Goal: Answer question/provide support

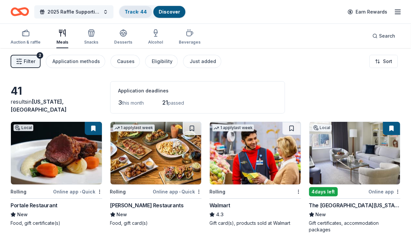
click at [143, 12] on link "Track · 44" at bounding box center [136, 12] width 22 height 6
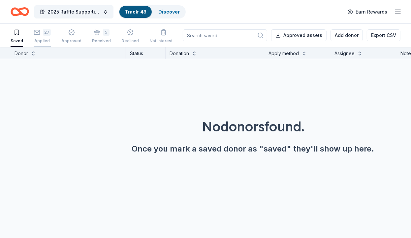
click at [42, 31] on div "27" at bounding box center [42, 32] width 17 height 7
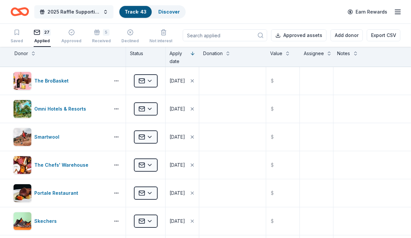
click at [97, 11] on span "2025 Raffle Supporting American [MEDICAL_DATA] Society's "Making Strides Agains…" at bounding box center [74, 12] width 53 height 8
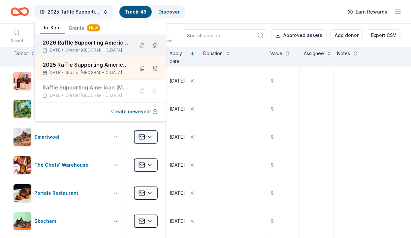
click at [89, 42] on div "2026 Raffle Supporting American [MEDICAL_DATA] Society's "Making Strides Agains…" at bounding box center [86, 43] width 86 height 8
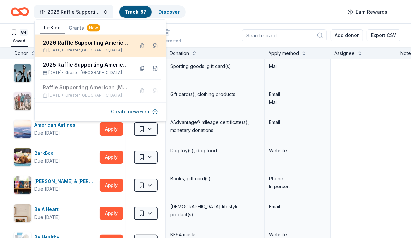
click at [80, 45] on div "2026 Raffle Supporting American [MEDICAL_DATA] Society's "Making Strides Agains…" at bounding box center [86, 43] width 86 height 8
click at [82, 43] on div "2026 Raffle Supporting American [MEDICAL_DATA] Society's "Making Strides Agains…" at bounding box center [86, 43] width 86 height 8
click at [107, 44] on div "2026 Raffle Supporting American [MEDICAL_DATA] Society's "Making Strides Agains…" at bounding box center [86, 43] width 86 height 8
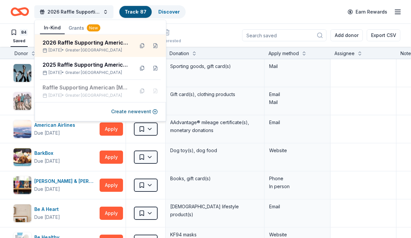
click at [210, 24] on div "84 Saved 3 Applied Approved Received Declined Not interested Add donor Export C…" at bounding box center [206, 35] width 390 height 23
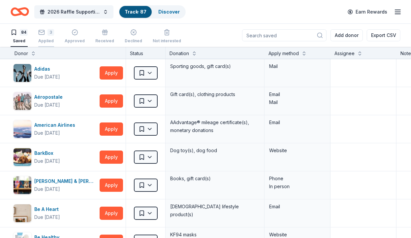
click at [49, 35] on div "3" at bounding box center [51, 32] width 7 height 7
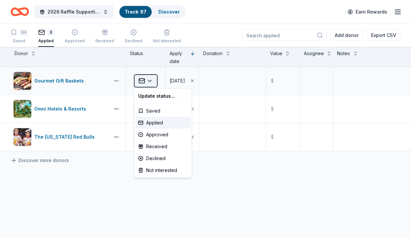
click at [149, 79] on html "2026 Raffle Supporting American [MEDICAL_DATA] Society's "Making Strides Agains…" at bounding box center [205, 119] width 411 height 238
click at [163, 156] on div "Declined" at bounding box center [163, 158] width 55 height 12
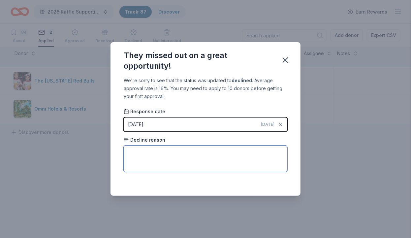
click at [139, 152] on textarea at bounding box center [206, 159] width 164 height 26
paste textarea "Thank you for your recent inquiry. Unfortunately, your donation request was rej…"
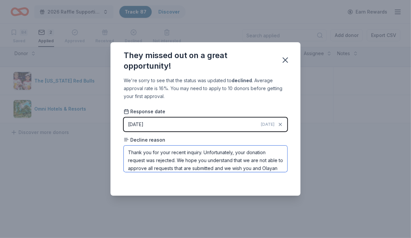
scroll to position [7, 0]
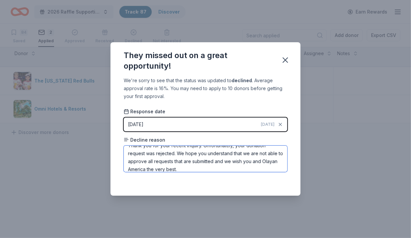
type textarea "Thank you for your recent inquiry. Unfortunately, your donation request was rej…"
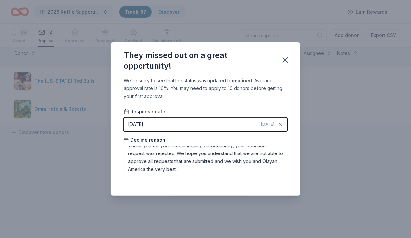
click at [207, 182] on div "Saved" at bounding box center [206, 181] width 164 height 8
click at [144, 125] on div "[DATE]" at bounding box center [136, 124] width 16 height 8
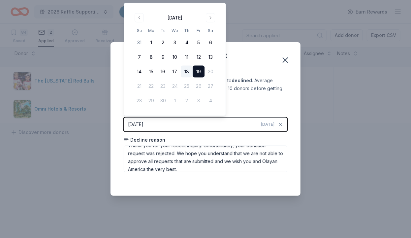
click at [185, 69] on button "18" at bounding box center [187, 72] width 12 height 12
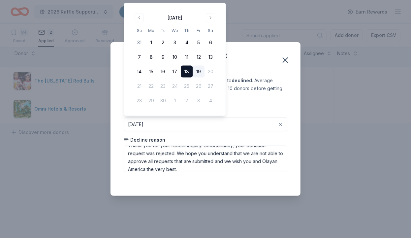
click at [242, 200] on div "They missed out on a great opportunity! We're sorry to see that the status was …" at bounding box center [205, 119] width 411 height 238
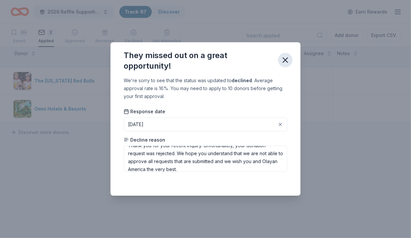
click at [286, 61] on icon "button" at bounding box center [285, 60] width 5 height 5
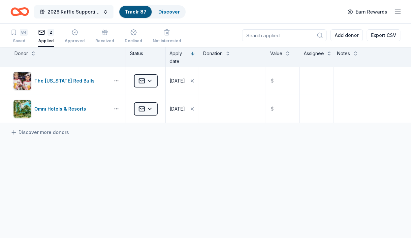
click at [88, 11] on span "2026 Raffle Supporting American [MEDICAL_DATA] Society's "Making Strides Agains…" at bounding box center [74, 12] width 53 height 8
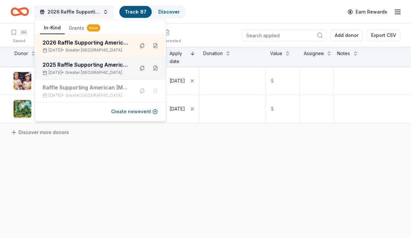
click at [82, 71] on span "Greater [GEOGRAPHIC_DATA]" at bounding box center [93, 72] width 57 height 5
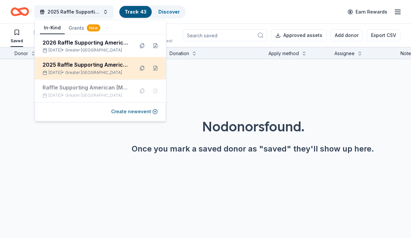
click at [82, 71] on span "Greater [GEOGRAPHIC_DATA]" at bounding box center [93, 72] width 57 height 5
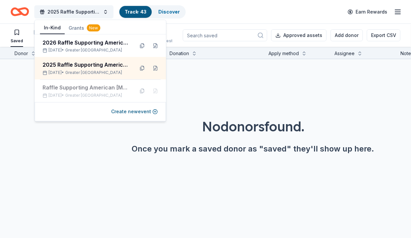
click at [193, 82] on div "No donors found. Once you mark a saved donor as "saved" they'll show up here." at bounding box center [253, 117] width 411 height 116
